Goal: Use online tool/utility: Utilize a website feature to perform a specific function

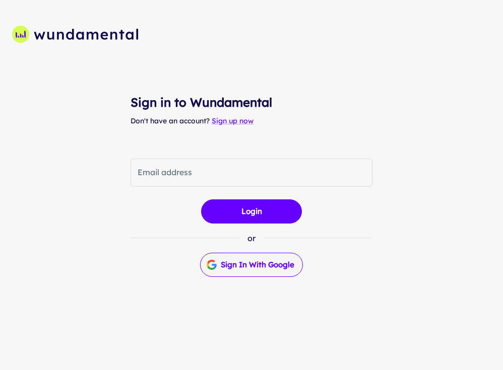
click at [265, 261] on button "Sign in with Google" at bounding box center [251, 265] width 103 height 24
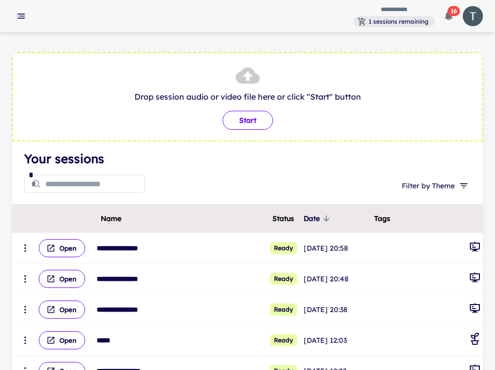
click at [247, 124] on button "Start" at bounding box center [248, 120] width 50 height 19
type input "**********"
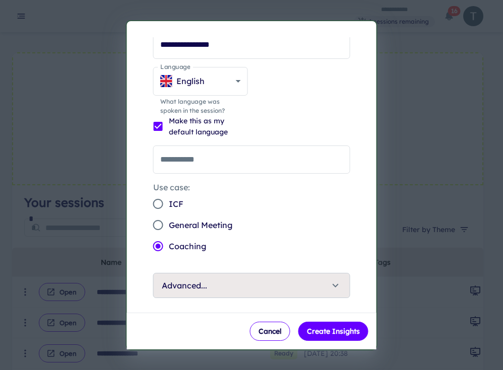
scroll to position [72, 0]
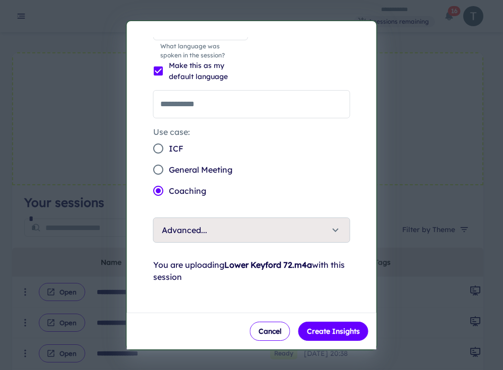
click at [217, 169] on span "General Meeting" at bounding box center [200, 170] width 63 height 12
click at [359, 330] on button "Create Insights" at bounding box center [333, 331] width 70 height 19
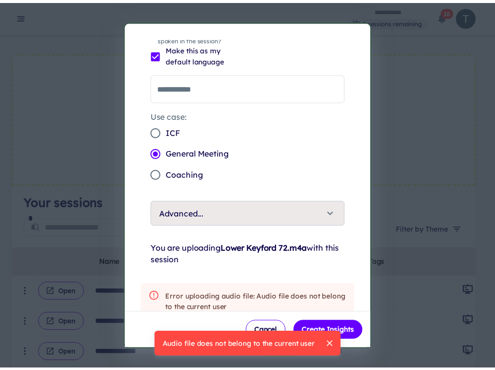
scroll to position [108, 0]
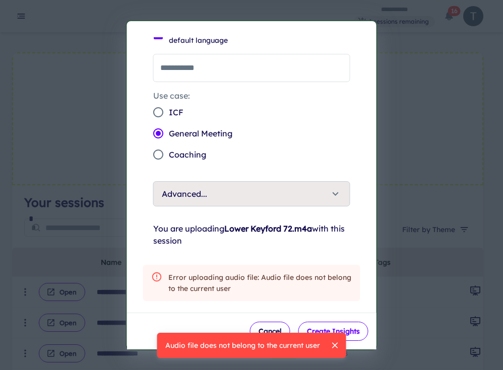
click at [352, 337] on button "Create Insights" at bounding box center [333, 331] width 70 height 19
click at [275, 328] on button "Cancel" at bounding box center [270, 331] width 40 height 19
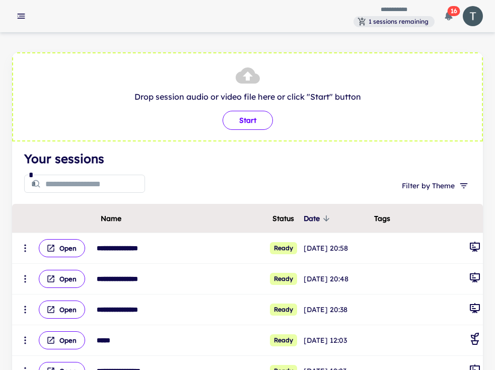
click at [257, 124] on button "Start" at bounding box center [248, 120] width 50 height 19
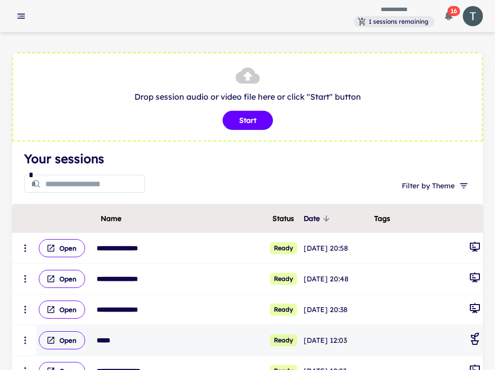
type input "**********"
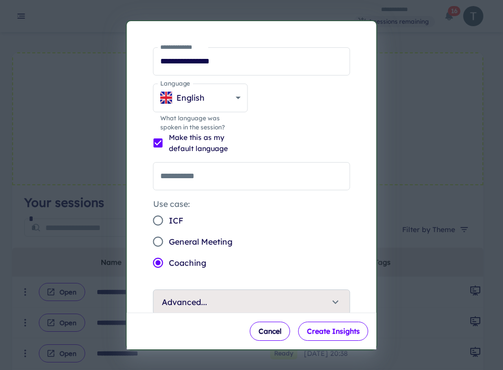
click at [354, 327] on button "Create Insights" at bounding box center [333, 331] width 70 height 19
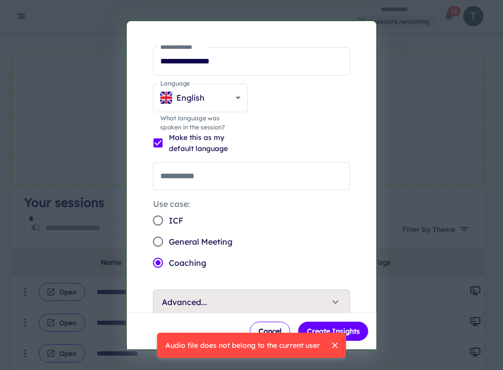
click at [419, 53] on div at bounding box center [251, 185] width 503 height 370
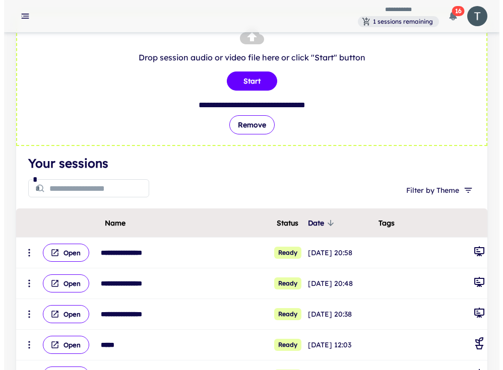
scroll to position [0, 0]
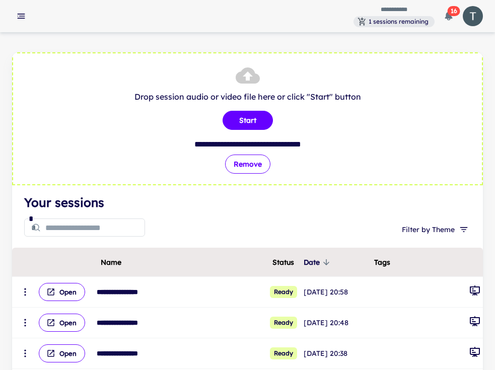
click at [259, 164] on button "Remove" at bounding box center [247, 164] width 45 height 19
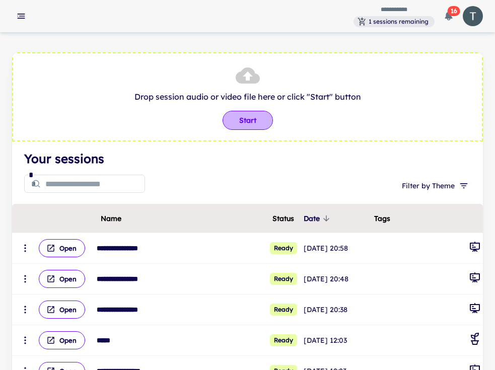
click at [263, 120] on button "Start" at bounding box center [248, 120] width 50 height 19
type input "**********"
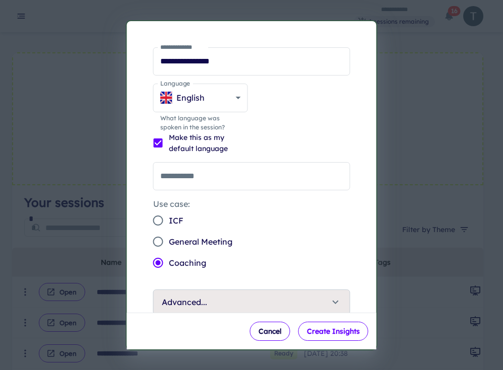
click at [357, 331] on button "Create Insights" at bounding box center [333, 331] width 70 height 19
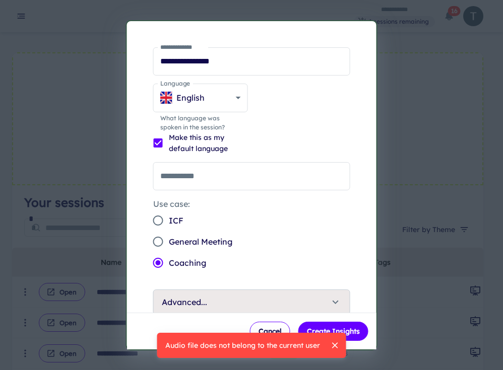
click at [338, 346] on icon "close" at bounding box center [335, 346] width 10 height 10
